Goal: Task Accomplishment & Management: Manage account settings

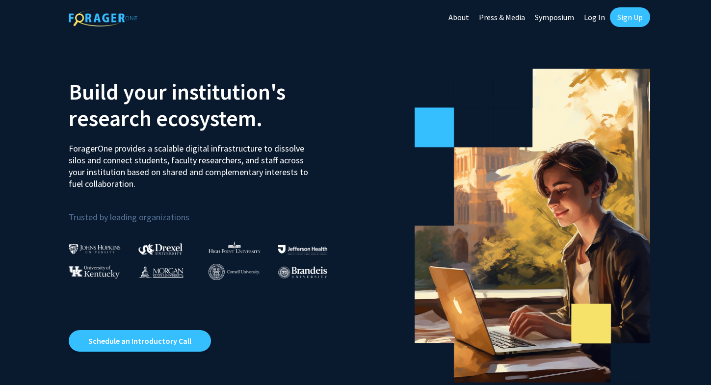
click at [590, 16] on link "Log In" at bounding box center [594, 17] width 31 height 34
select select
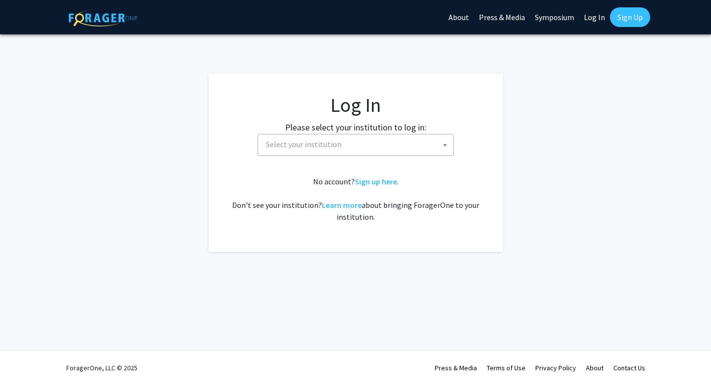
click at [318, 142] on span "Select your institution" at bounding box center [304, 144] width 76 height 10
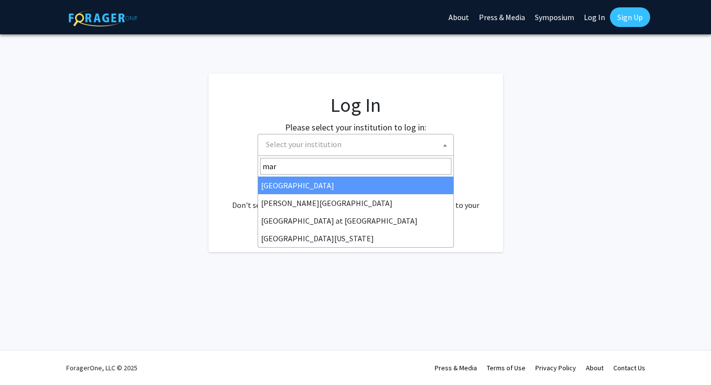
type input "[PERSON_NAME]"
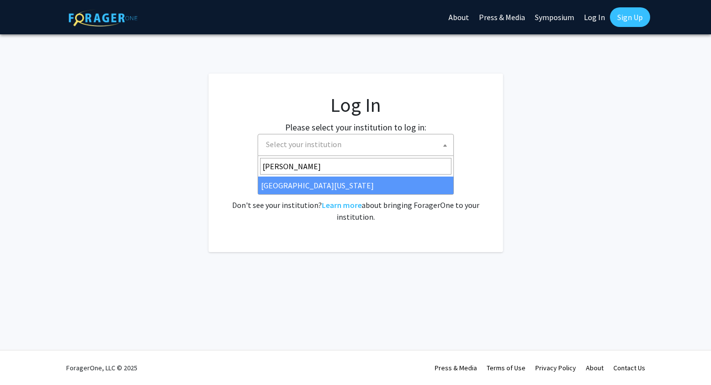
select select "31"
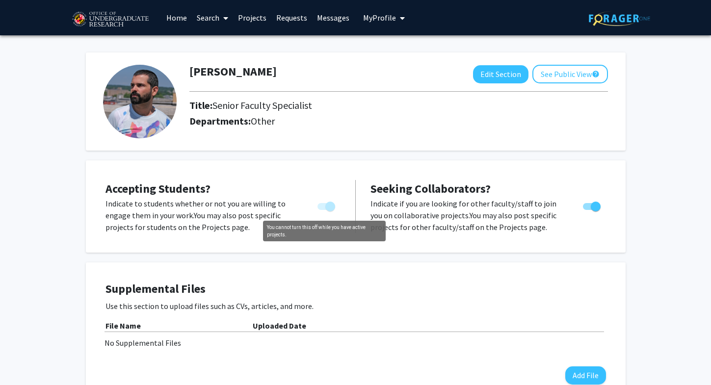
click at [327, 210] on span "You cannot turn this off while you have active projects." at bounding box center [330, 207] width 10 height 10
click at [329, 206] on span "You cannot turn this off while you have active projects." at bounding box center [330, 207] width 10 height 10
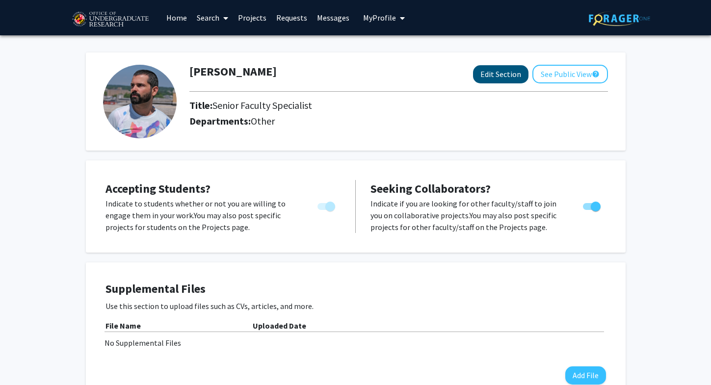
click at [490, 78] on button "Edit Section" at bounding box center [500, 74] width 55 height 18
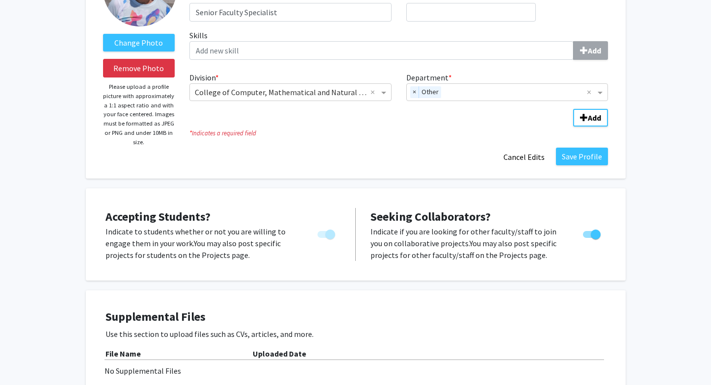
scroll to position [133, 0]
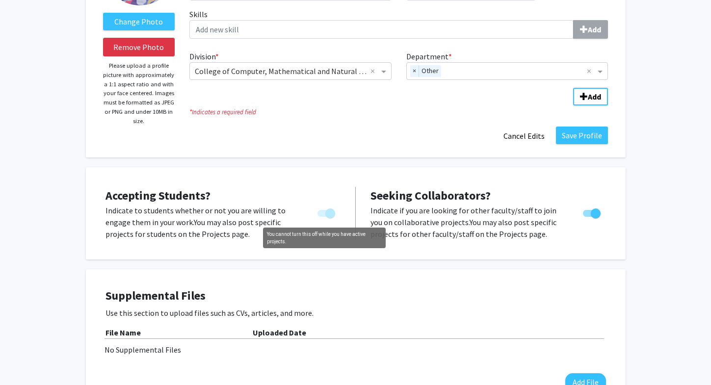
click at [327, 214] on span "You cannot turn this off while you have active projects." at bounding box center [330, 214] width 10 height 10
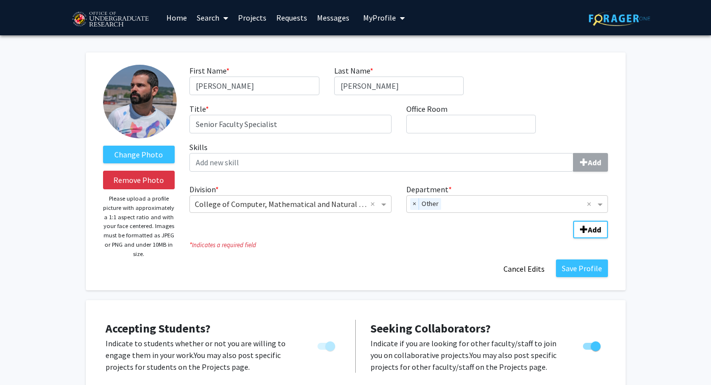
scroll to position [0, 0]
